Goal: Task Accomplishment & Management: Use online tool/utility

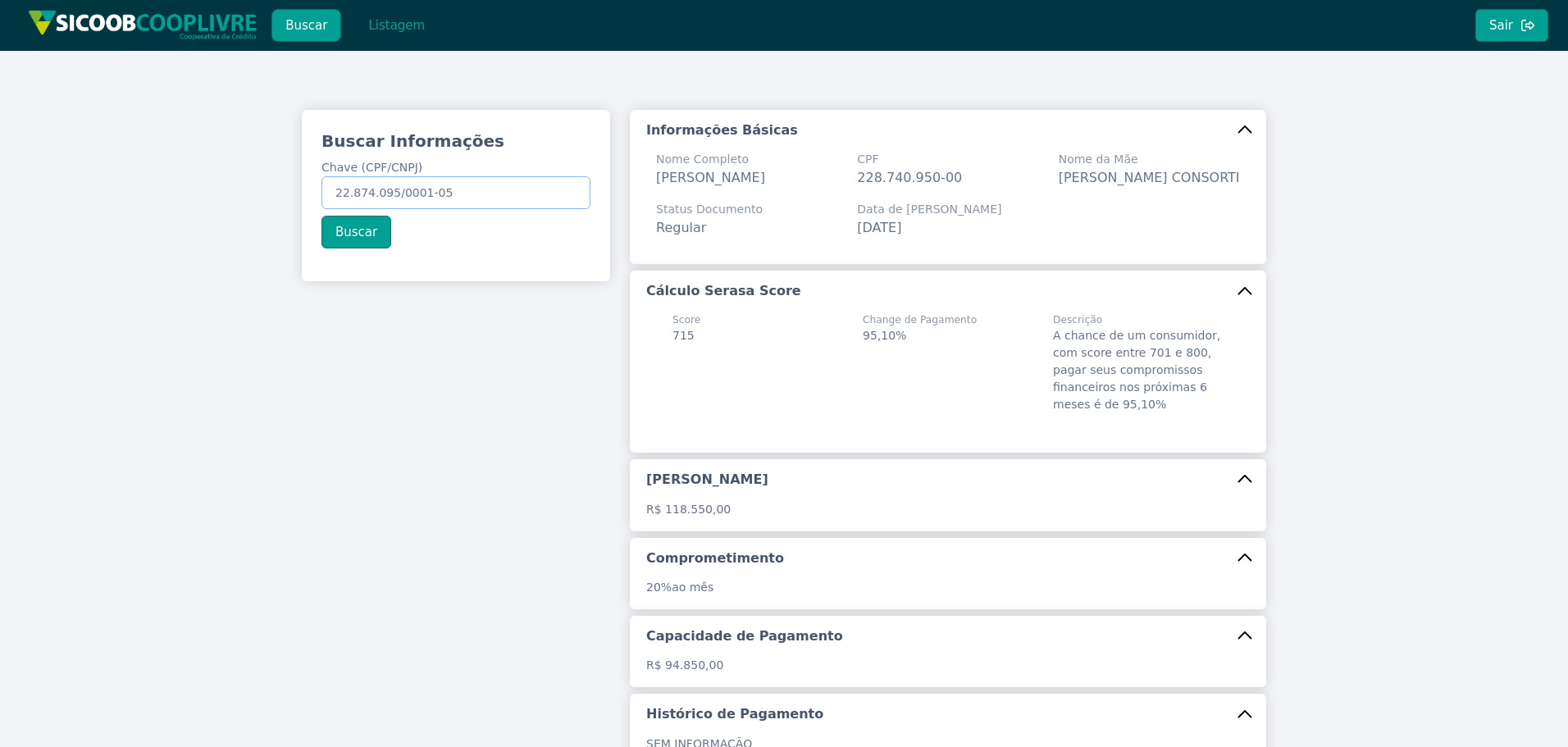
drag, startPoint x: 462, startPoint y: 197, endPoint x: 103, endPoint y: 159, distance: 361.0
click at [153, 163] on div "Buscar Informações Chave (CPF/CNPJ) 22.874.095/0001-05 Buscar Informações Básic…" at bounding box center [784, 499] width 1568 height 898
paste input "750.384.989-49"
type input "750.384.989-49"
click at [374, 233] on button "Buscar" at bounding box center [356, 232] width 70 height 33
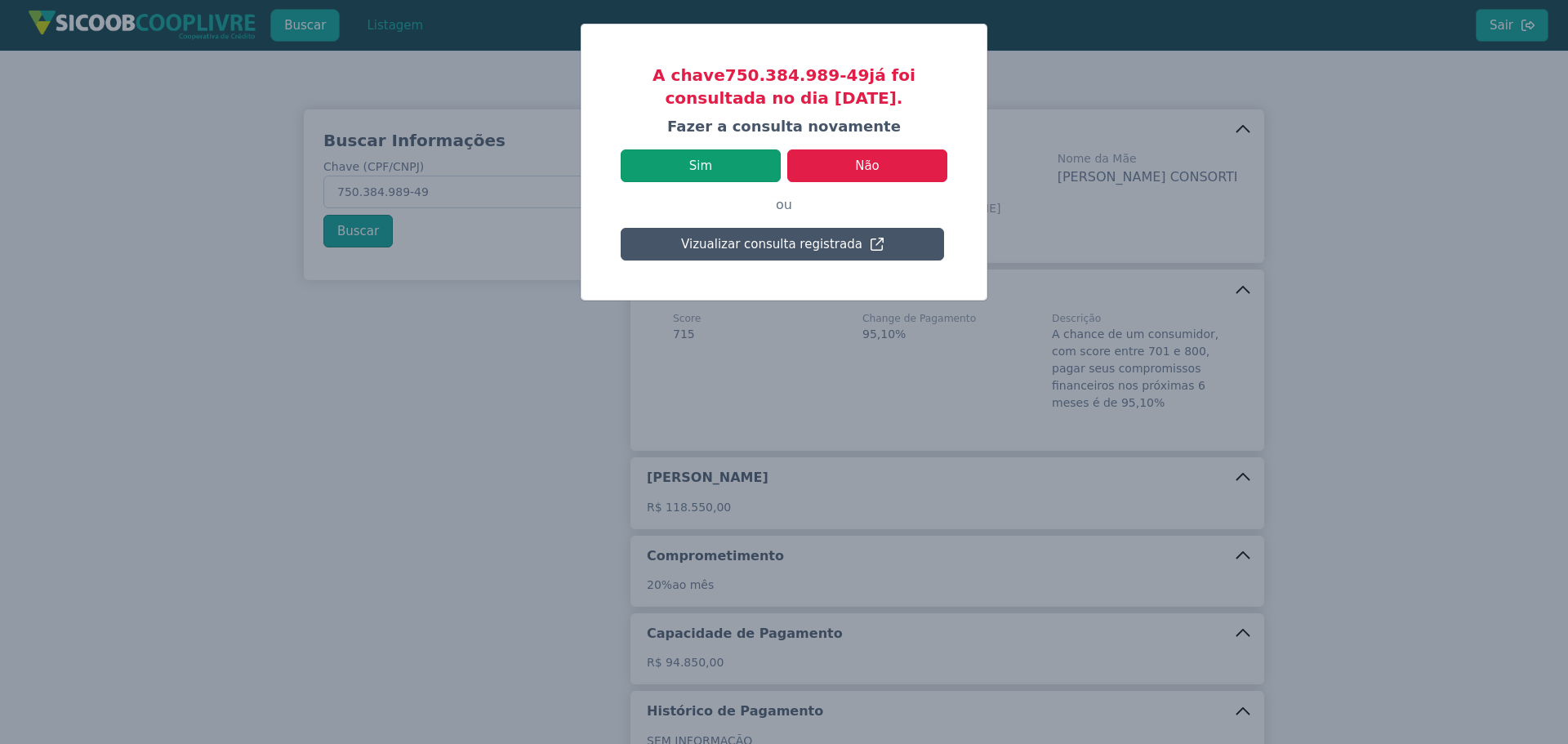
click at [689, 149] on button "Sim" at bounding box center [700, 165] width 160 height 33
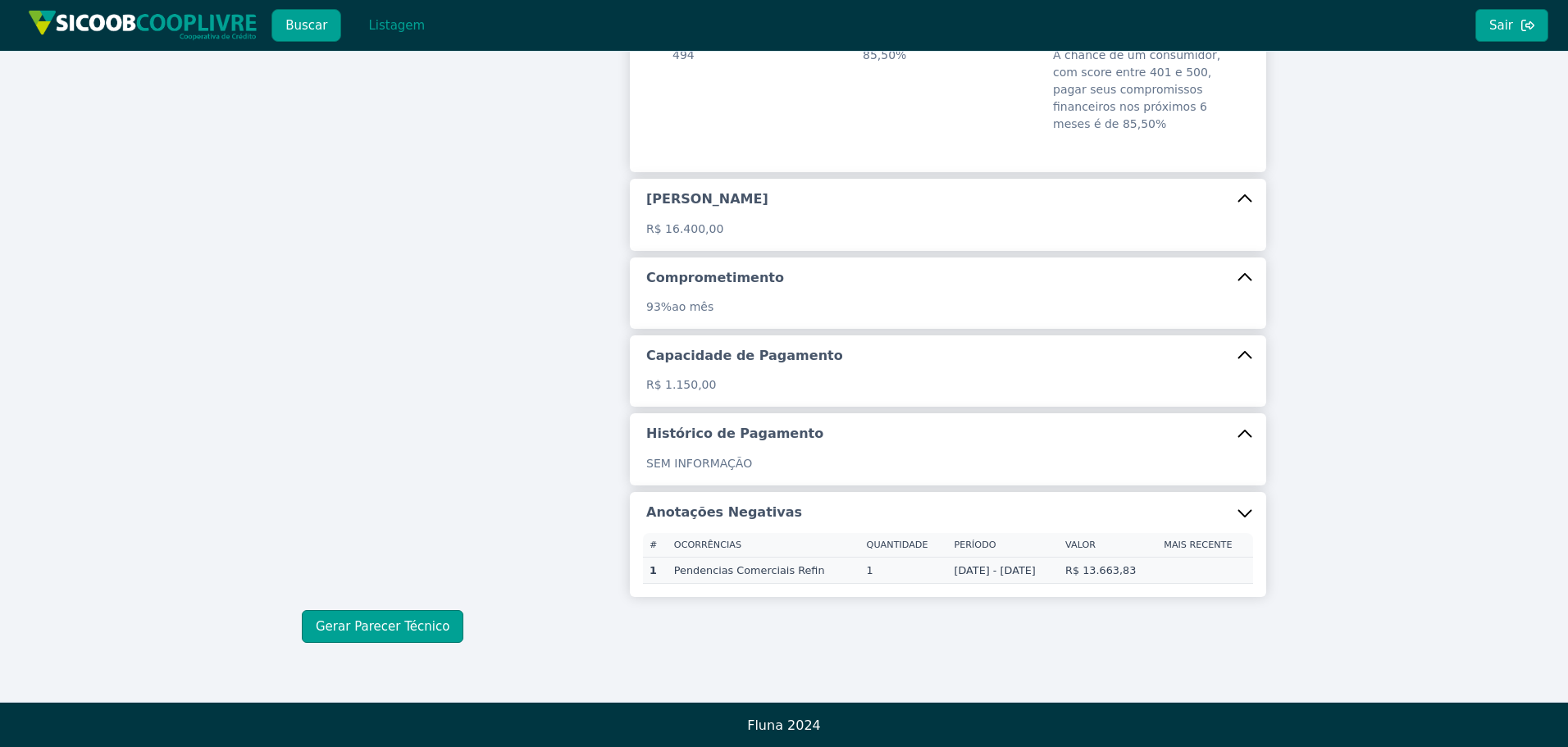
scroll to position [286, 0]
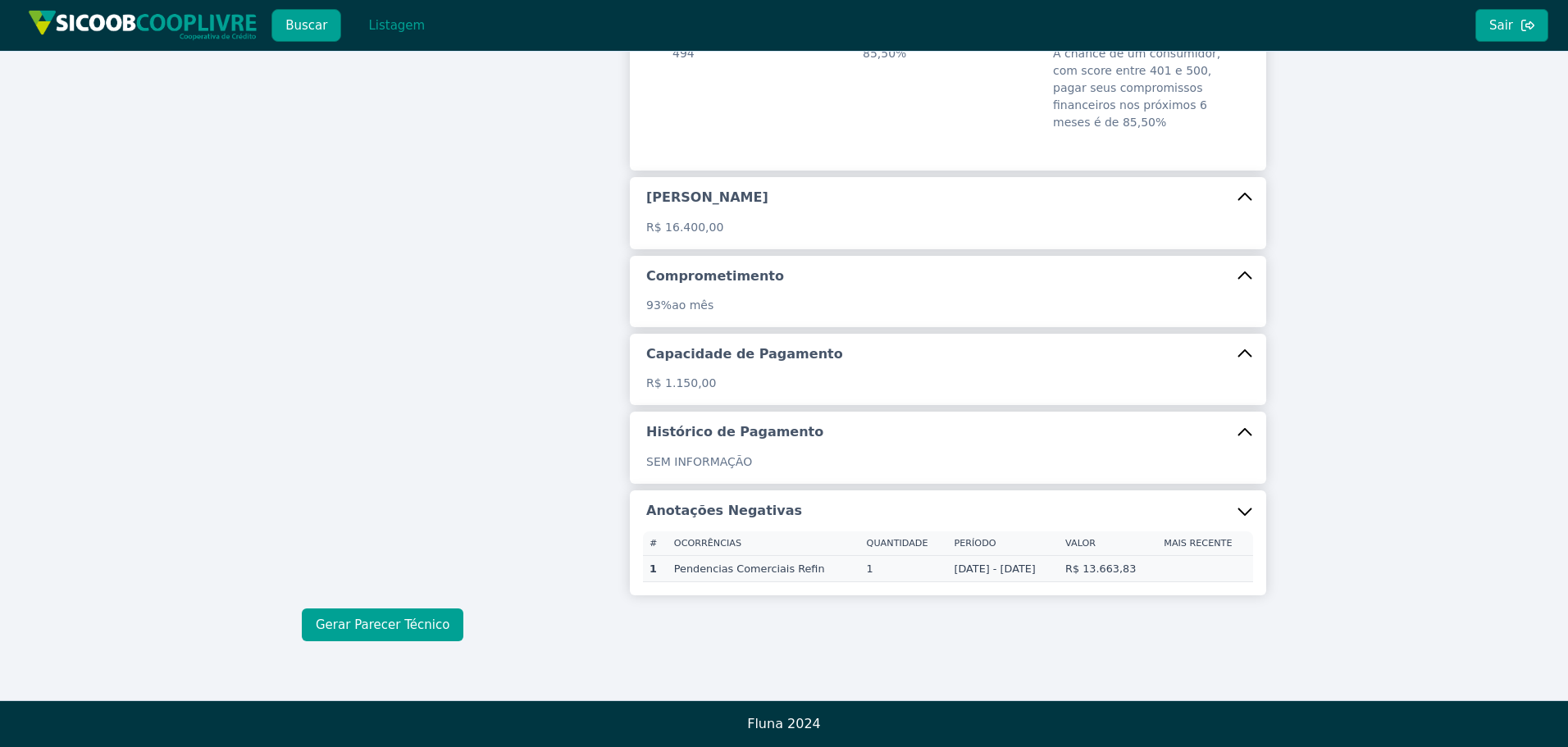
click at [381, 616] on button "Gerar Parecer Técnico" at bounding box center [382, 625] width 162 height 33
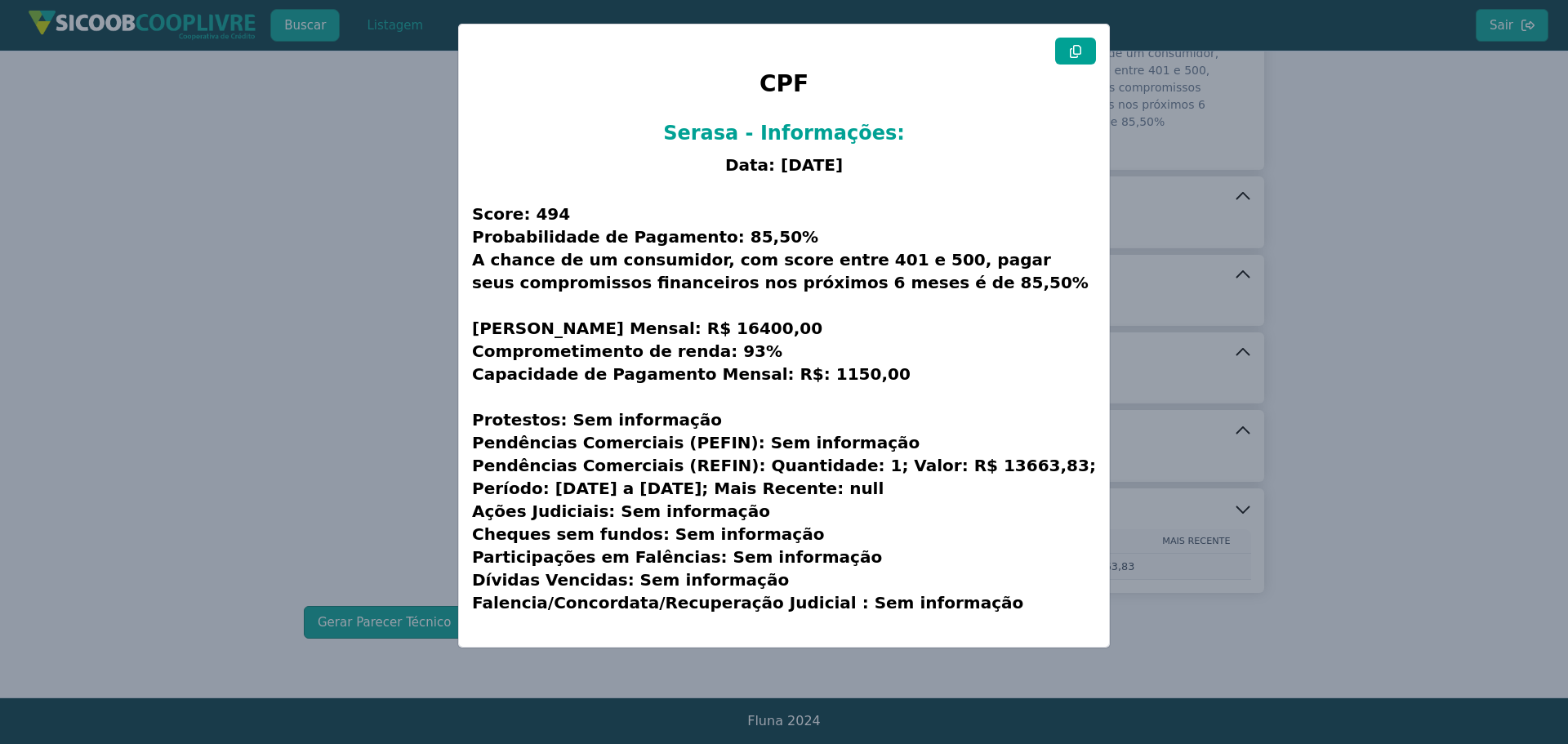
click at [1094, 48] on button at bounding box center [1075, 51] width 41 height 27
click at [150, 407] on modal-container "CPF Serasa - Informações: Data: [DATE] Score: 494 Probabilidade de Pagamento: 8…" at bounding box center [784, 372] width 1568 height 744
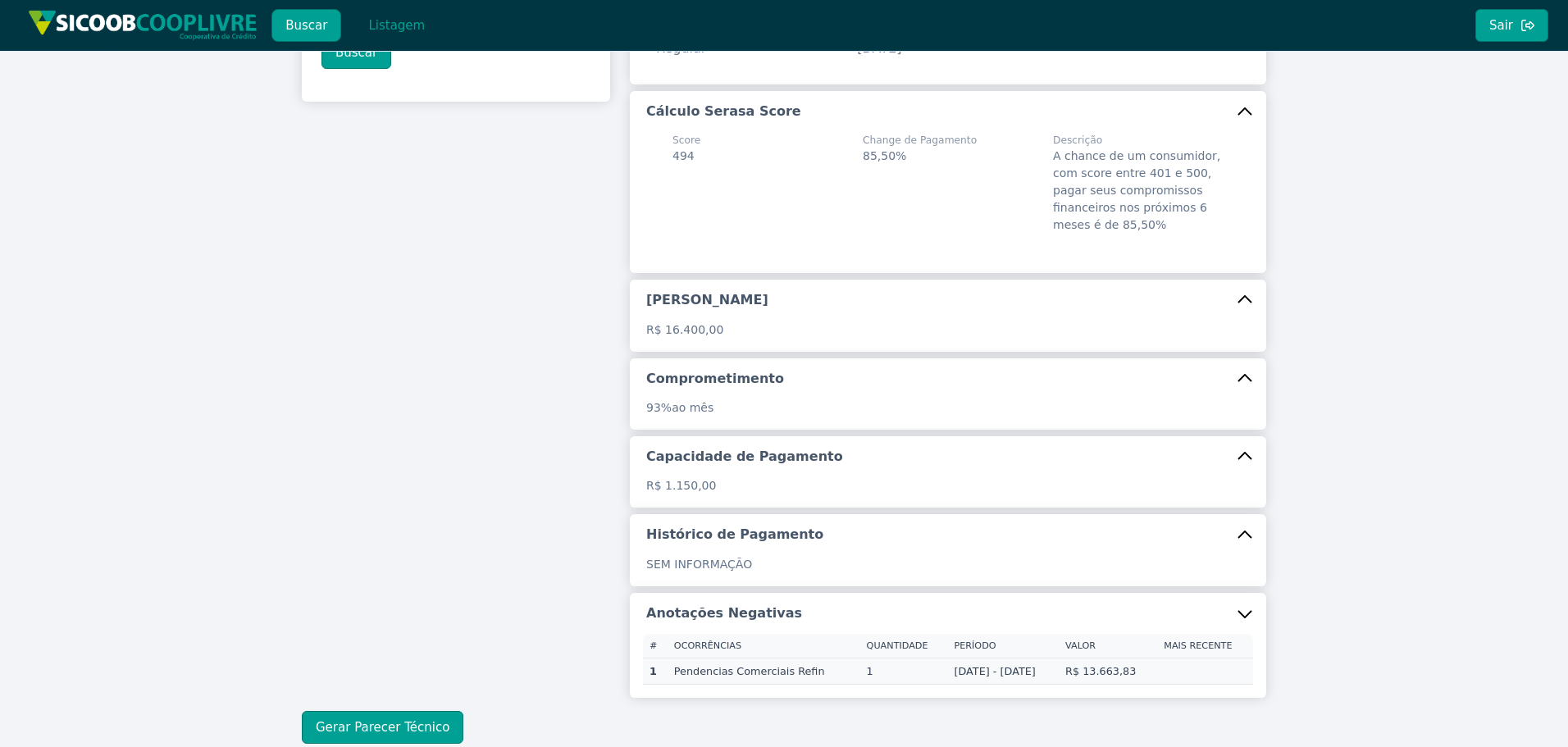
scroll to position [0, 0]
